Goal: Complete application form

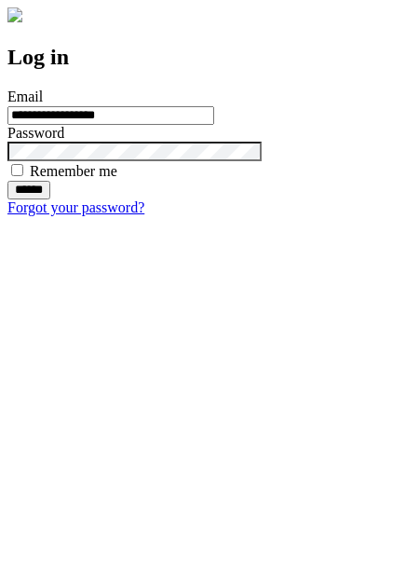
type input "**********"
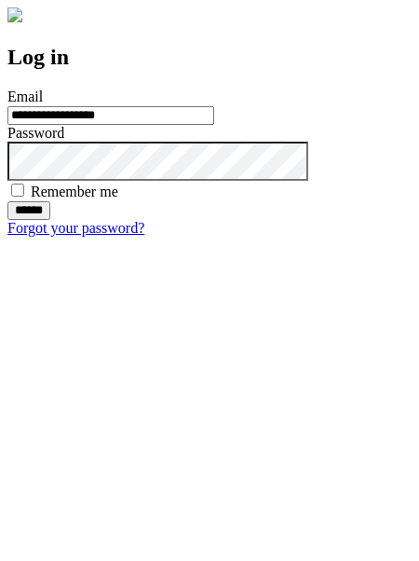
click at [50, 220] on input "******" at bounding box center [28, 210] width 43 height 19
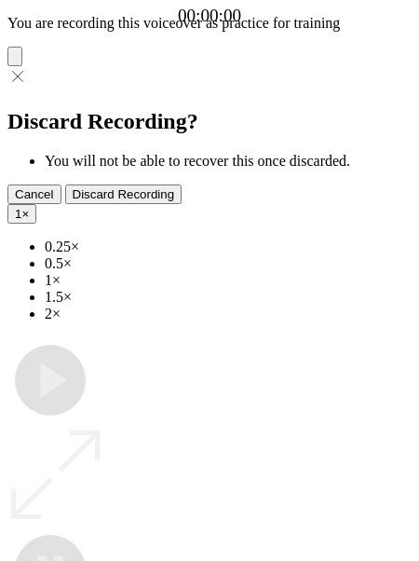
type input "**********"
